Goal: Find specific page/section: Find specific page/section

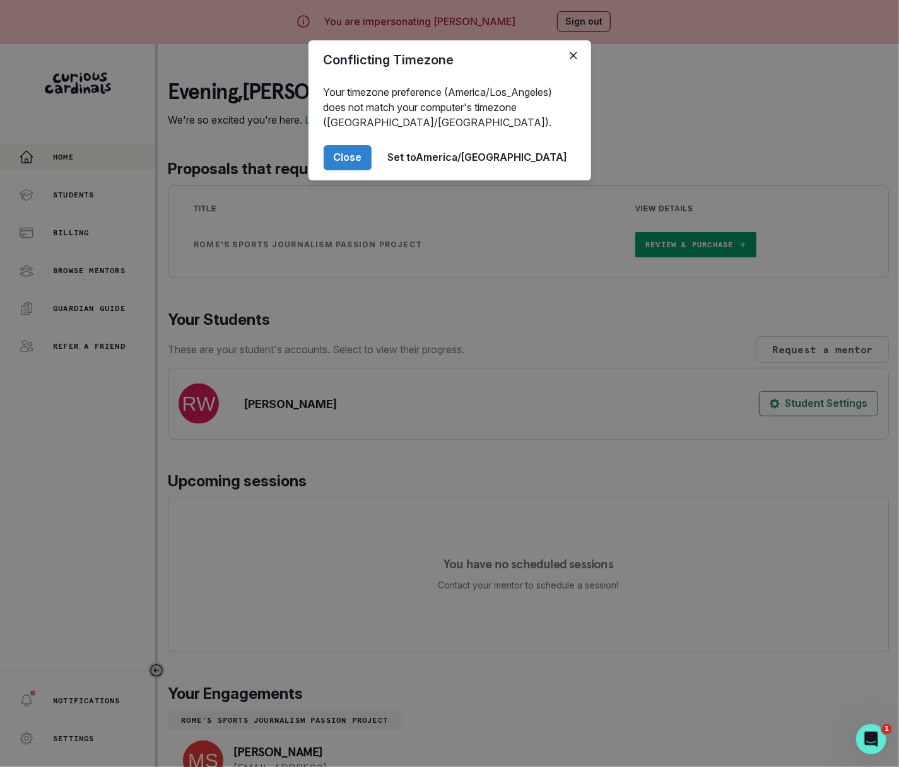
drag, startPoint x: 404, startPoint y: 154, endPoint x: 401, endPoint y: 170, distance: 15.5
click at [371, 154] on button "Close" at bounding box center [347, 157] width 48 height 25
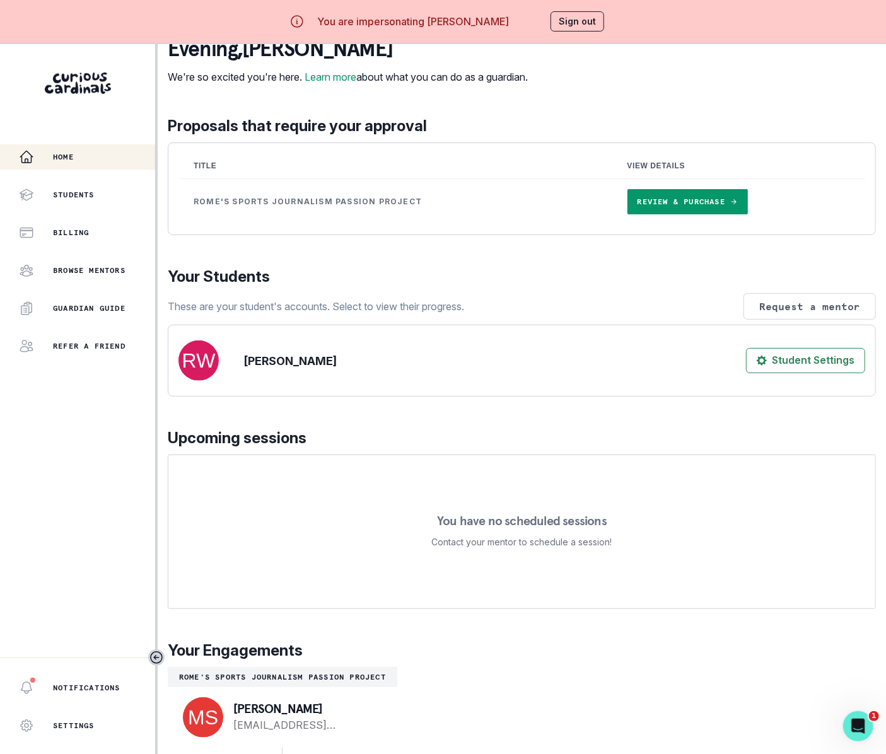
scroll to position [57, 0]
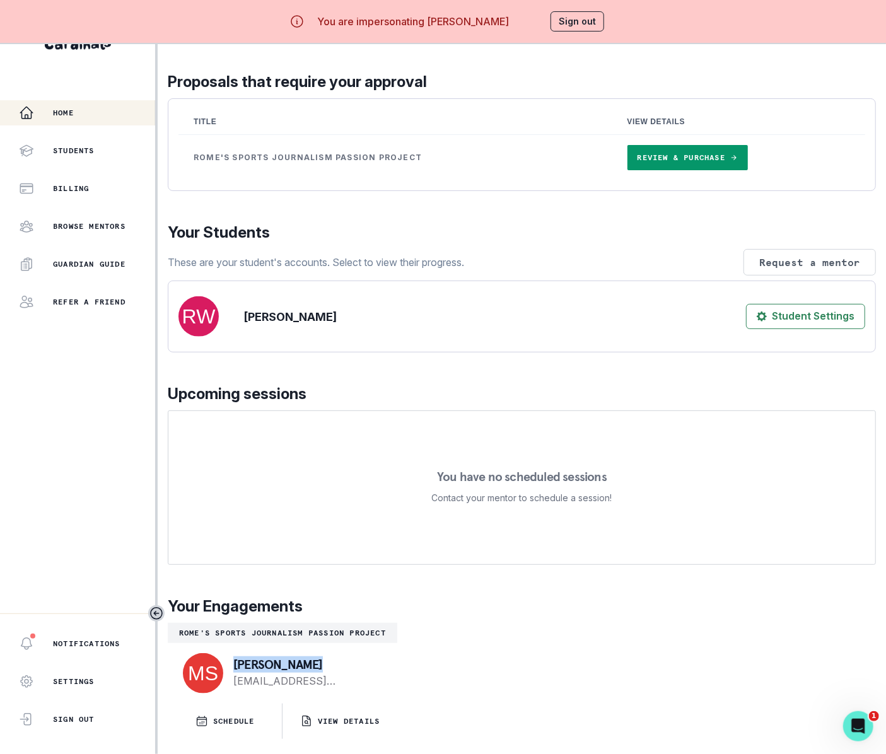
drag, startPoint x: 320, startPoint y: 665, endPoint x: 248, endPoint y: 660, distance: 72.1
click at [233, 660] on p "[PERSON_NAME]" at bounding box center [305, 664] width 144 height 13
copy p "[PERSON_NAME]"
click at [364, 716] on p "VIEW DETAILS" at bounding box center [349, 721] width 62 height 10
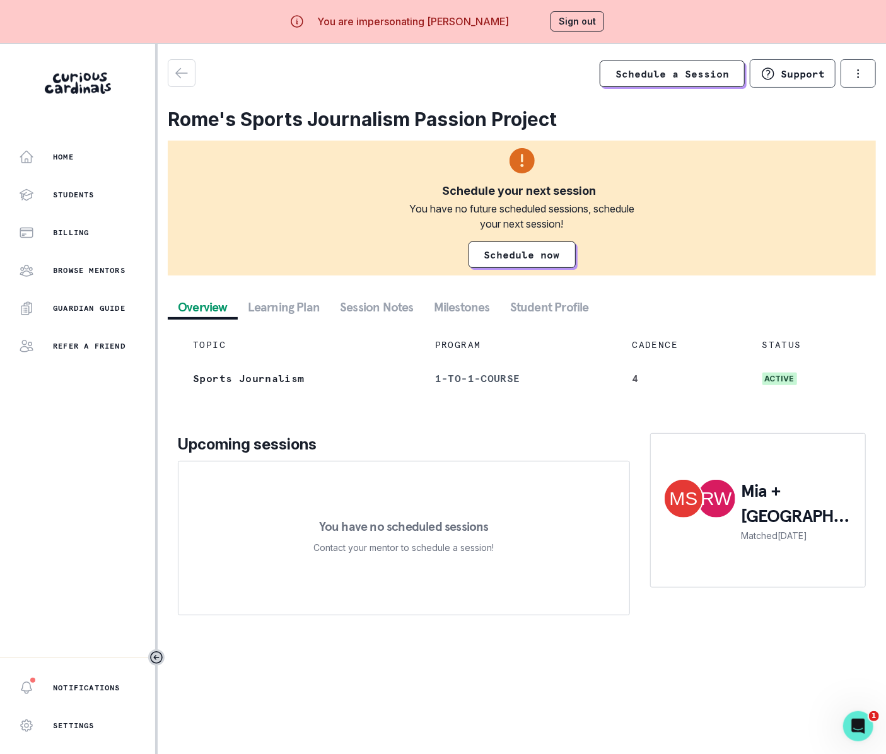
click at [396, 311] on button "Session Notes" at bounding box center [377, 307] width 94 height 23
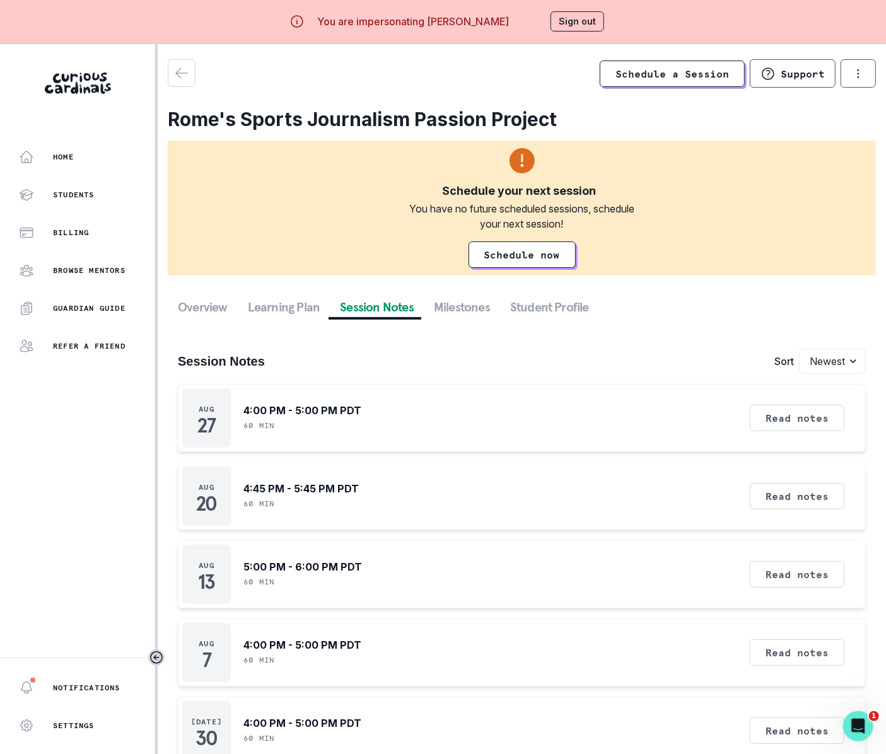
click at [568, 25] on button "Sign out" at bounding box center [577, 21] width 54 height 20
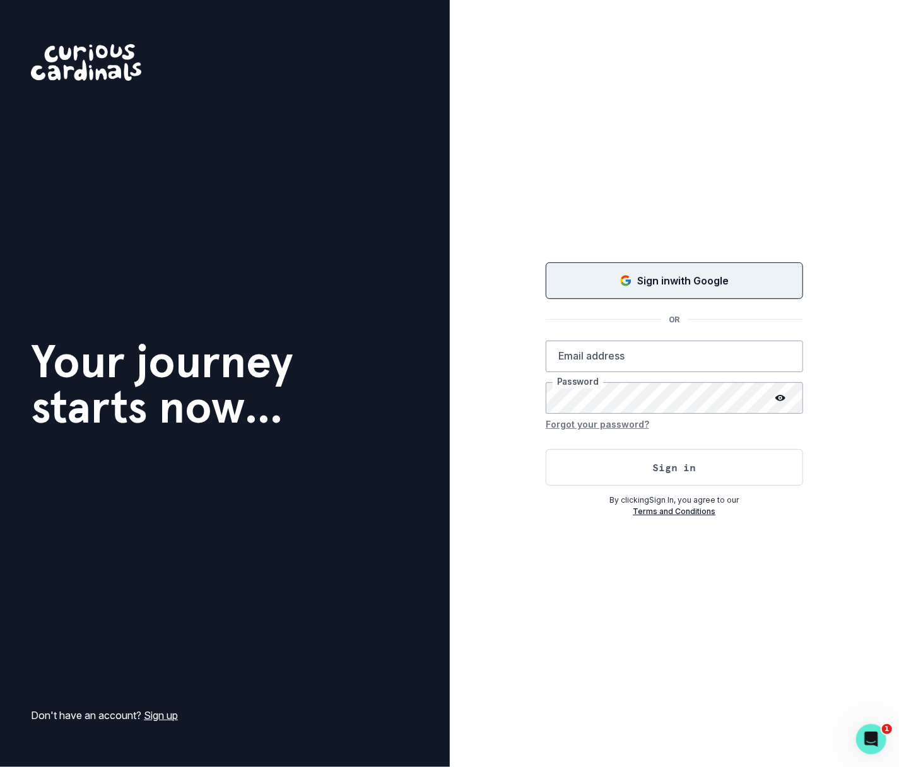
click at [676, 276] on p "Sign in with Google" at bounding box center [682, 280] width 91 height 15
